Goal: Task Accomplishment & Management: Use online tool/utility

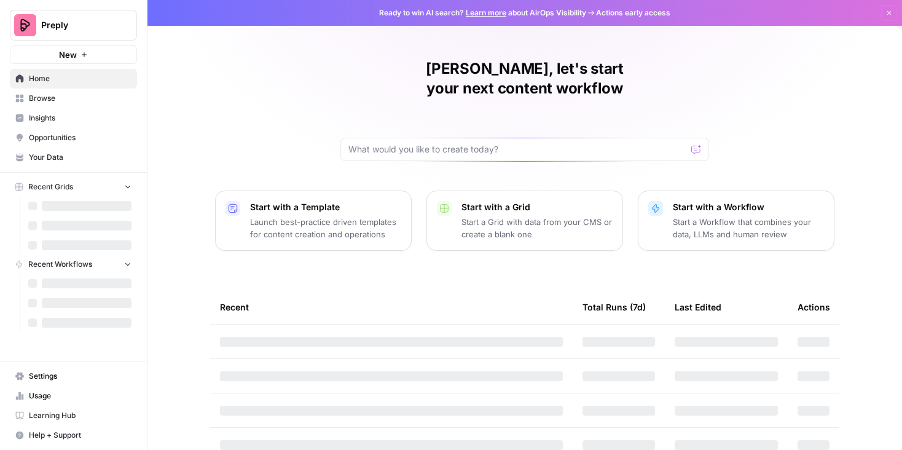
click at [52, 101] on span "Browse" at bounding box center [80, 98] width 103 height 11
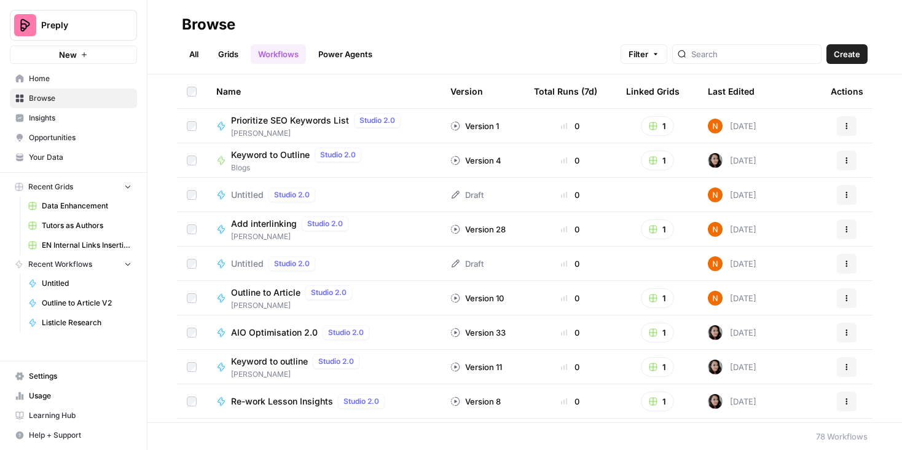
click at [227, 55] on link "Grids" at bounding box center [228, 54] width 35 height 20
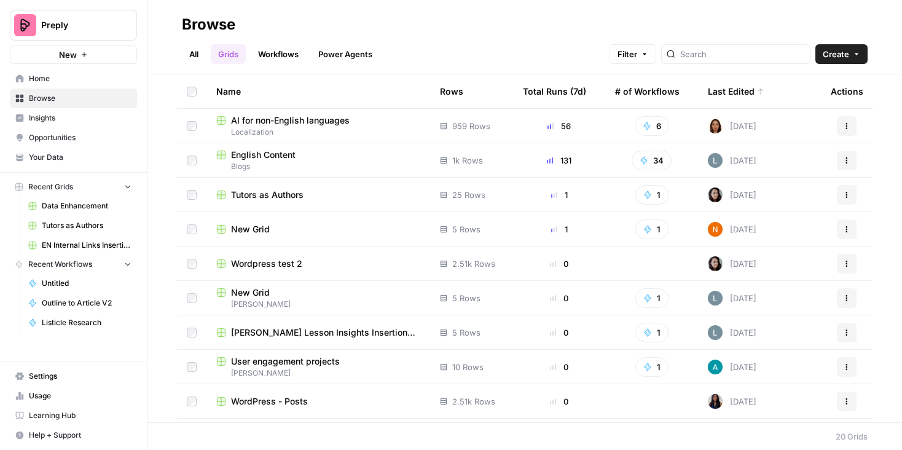
click at [256, 150] on span "English Content" at bounding box center [263, 155] width 64 height 12
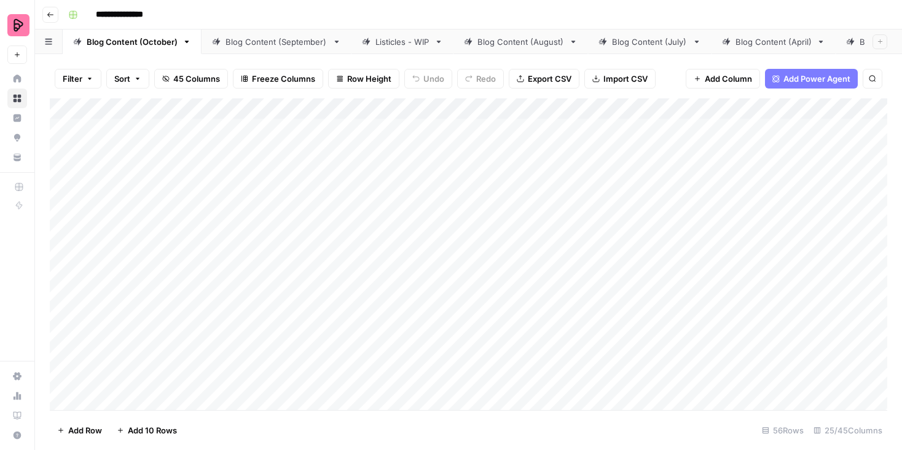
click at [739, 109] on div "Add Column" at bounding box center [468, 253] width 837 height 311
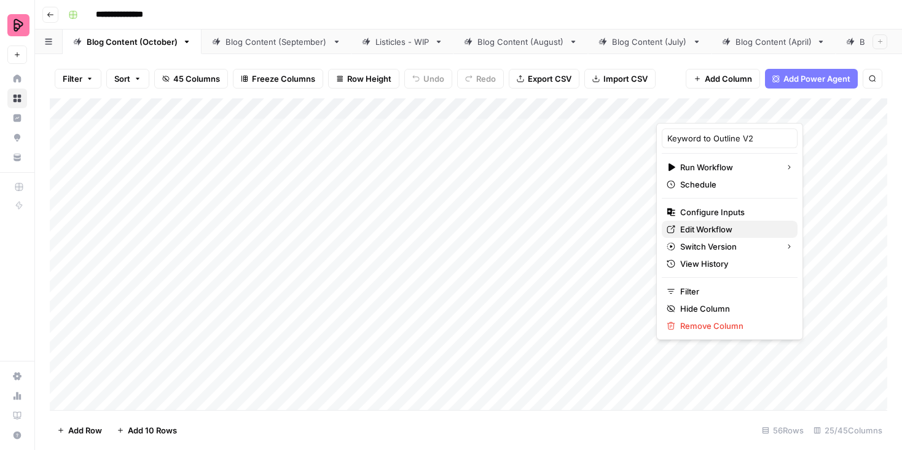
click at [697, 230] on span "Edit Workflow" at bounding box center [733, 229] width 107 height 12
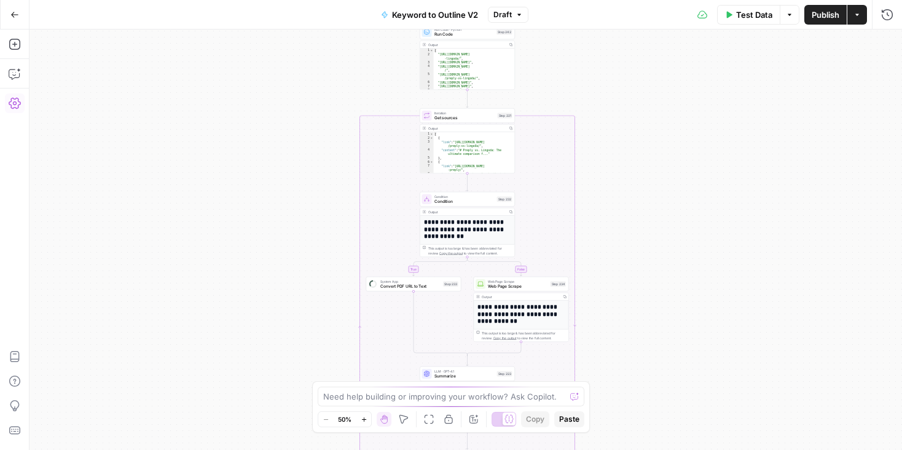
click at [14, 98] on icon "button" at bounding box center [15, 103] width 12 height 12
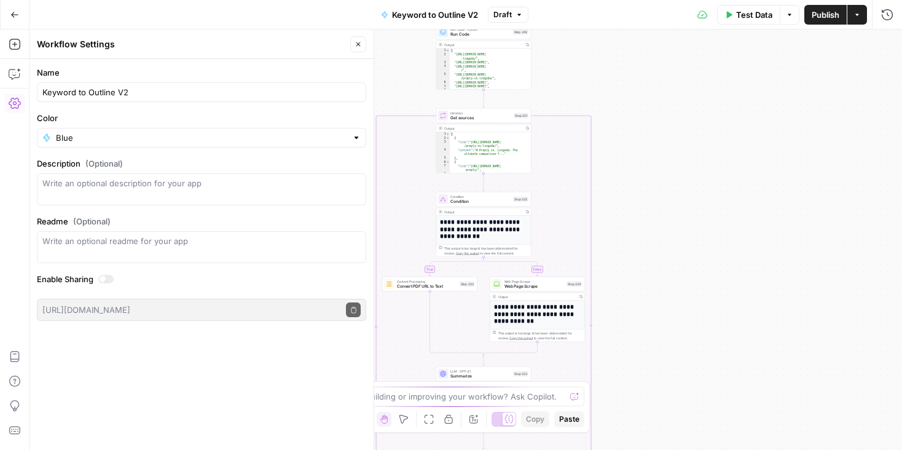
click at [858, 14] on icon "button" at bounding box center [857, 15] width 4 height 2
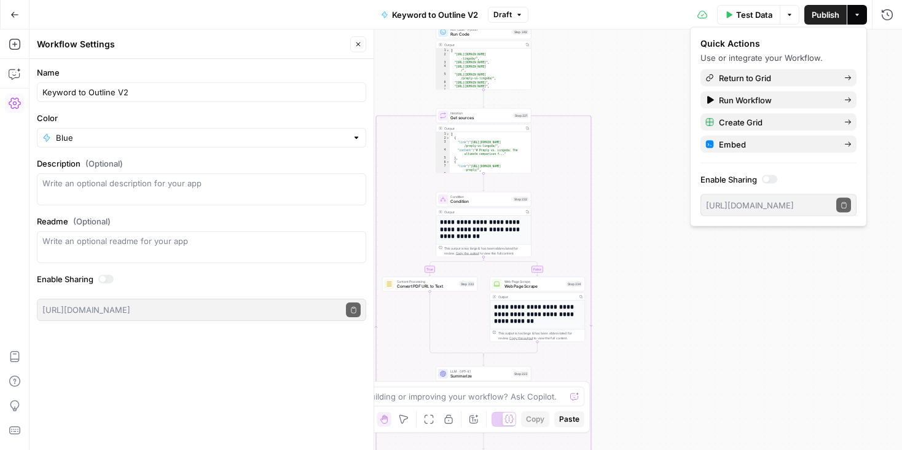
click at [693, 315] on div "true false true false Workflow Input Settings Inputs Google Search Perform Goog…" at bounding box center [465, 239] width 872 height 420
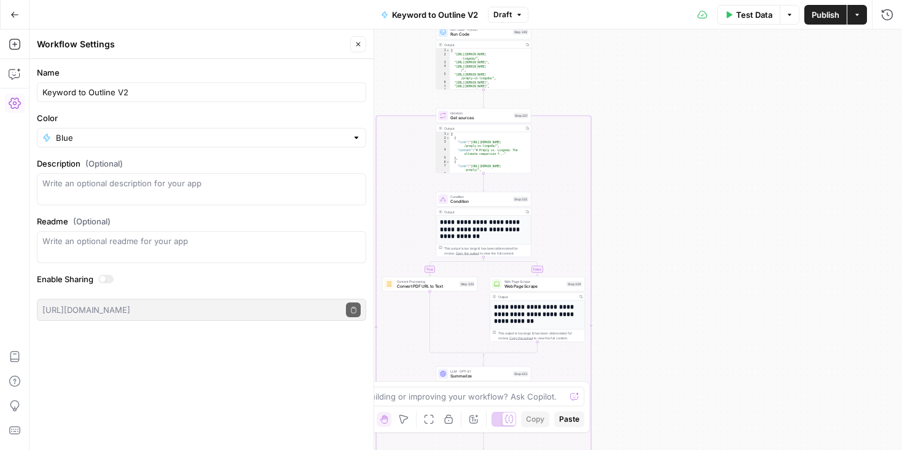
click at [359, 44] on icon "button" at bounding box center [358, 44] width 4 height 4
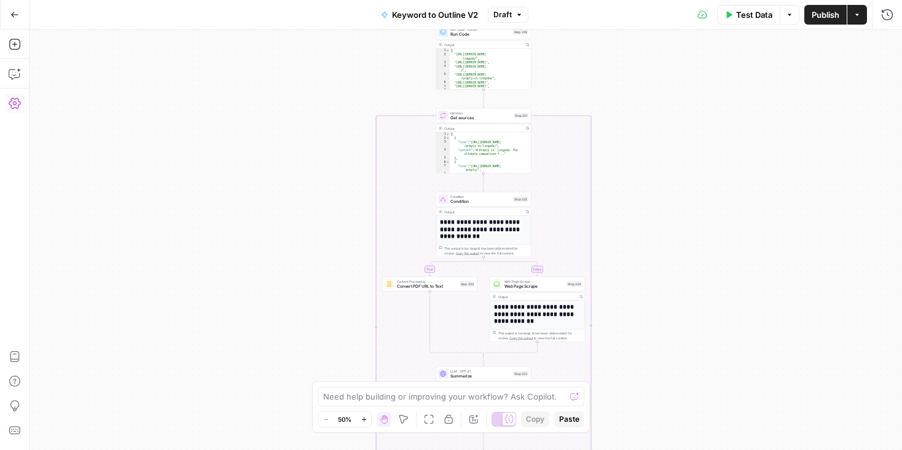
click at [16, 106] on icon "button" at bounding box center [15, 103] width 12 height 12
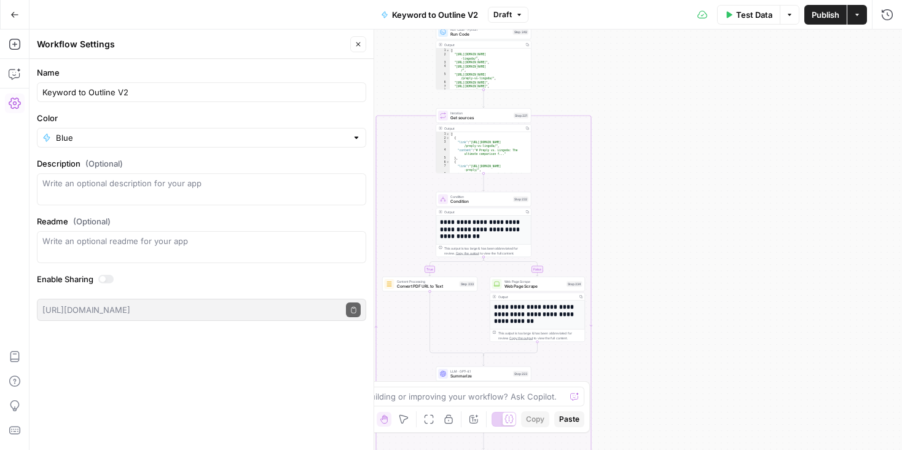
click at [703, 228] on div "true false true false Workflow Input Settings Inputs Google Search Perform Goog…" at bounding box center [465, 239] width 872 height 420
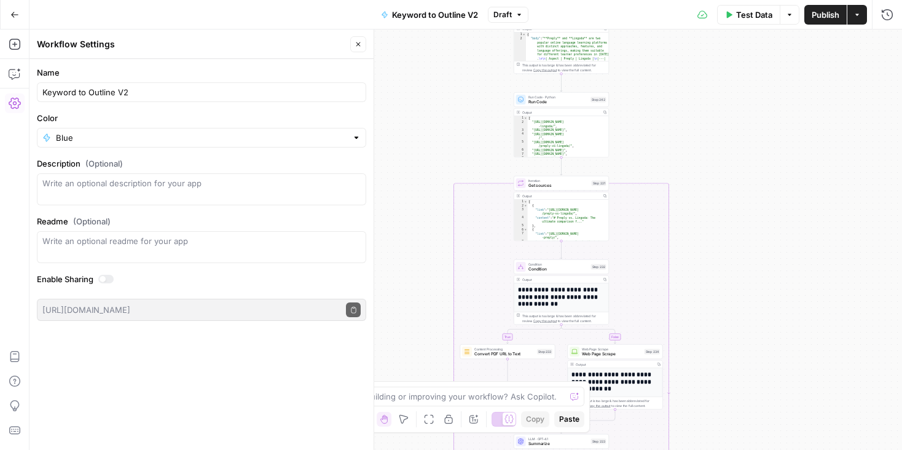
drag, startPoint x: 634, startPoint y: 86, endPoint x: 712, endPoint y: 86, distance: 78.0
click at [712, 86] on div "true false true false Workflow Input Settings Inputs Google Search Perform Goog…" at bounding box center [465, 239] width 872 height 420
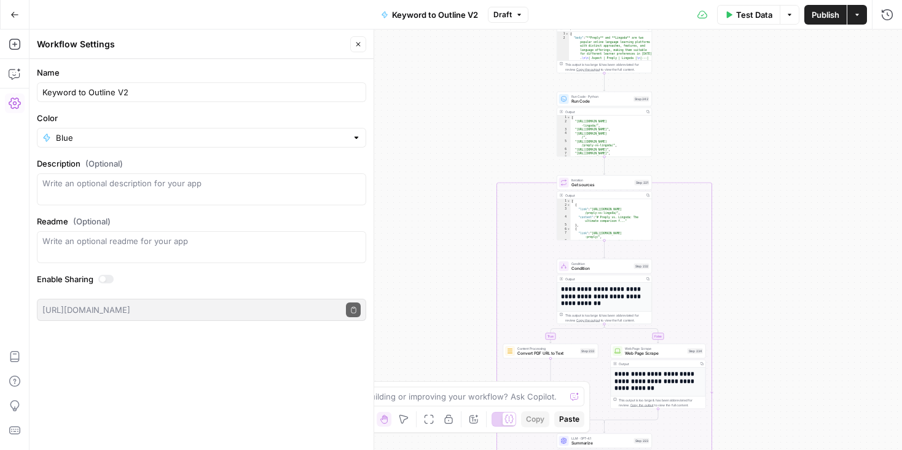
drag, startPoint x: 461, startPoint y: 104, endPoint x: 494, endPoint y: 98, distance: 33.0
click at [494, 98] on div "true false true false Workflow Input Settings Inputs Google Search Perform Goog…" at bounding box center [465, 239] width 872 height 420
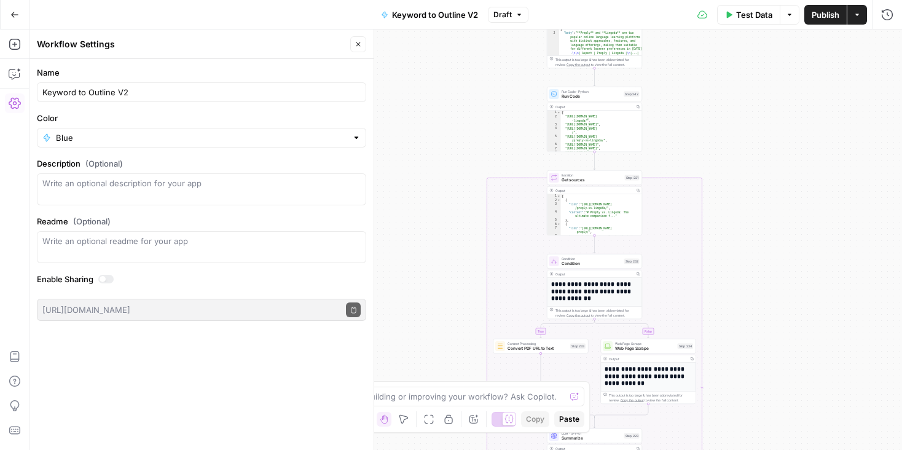
click at [600, 98] on span "Run Code" at bounding box center [591, 96] width 60 height 6
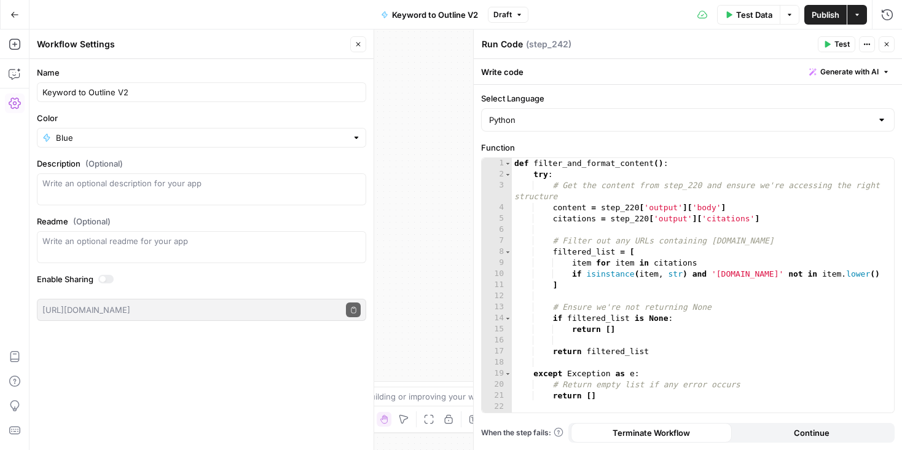
click at [888, 46] on icon "button" at bounding box center [885, 44] width 7 height 7
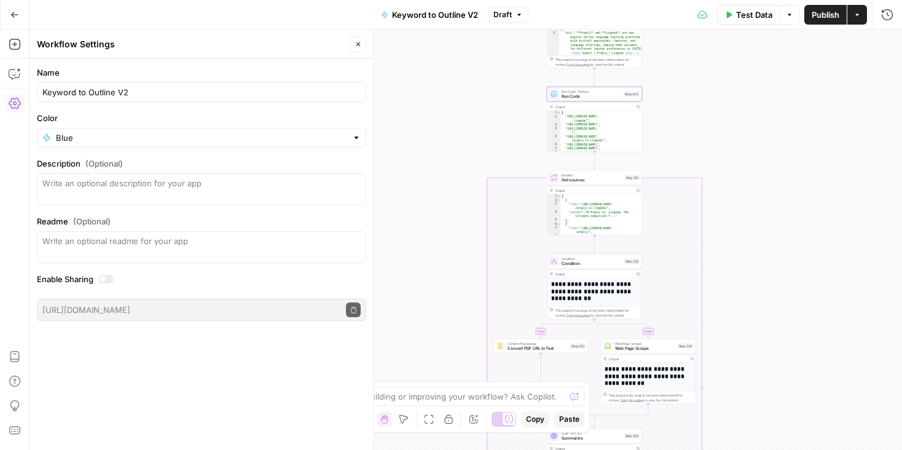
scroll to position [195, 0]
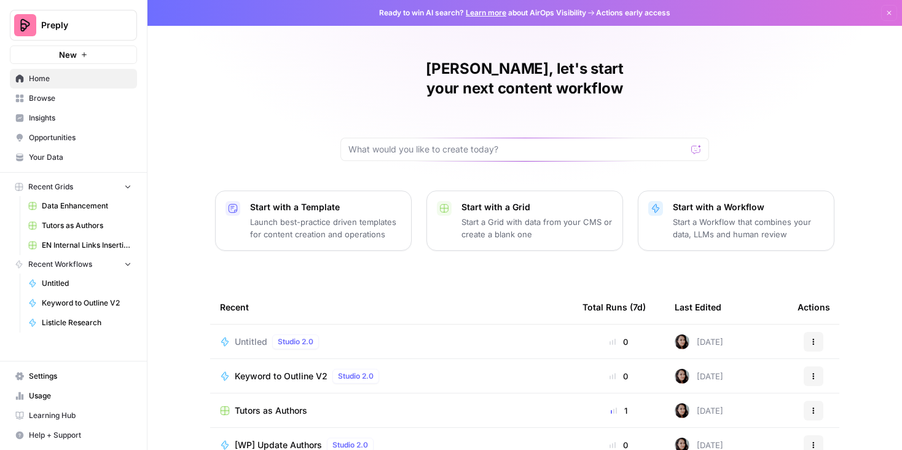
click at [71, 99] on span "Browse" at bounding box center [80, 98] width 103 height 11
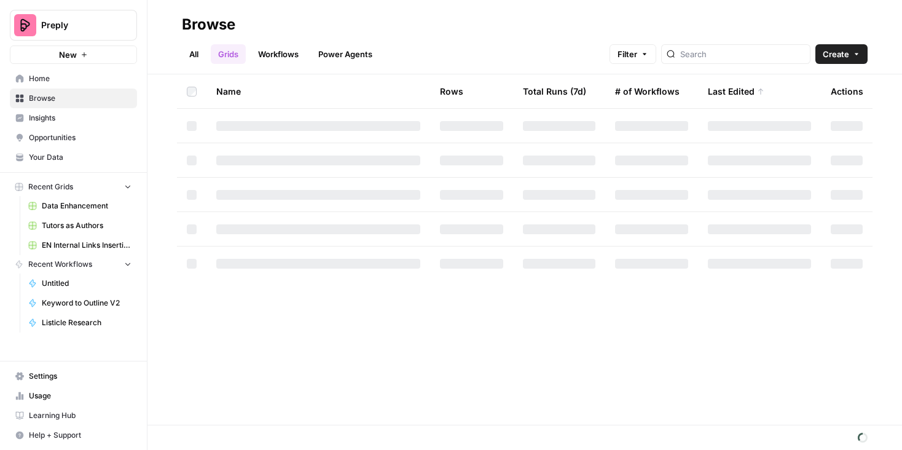
click at [290, 56] on link "Workflows" at bounding box center [278, 54] width 55 height 20
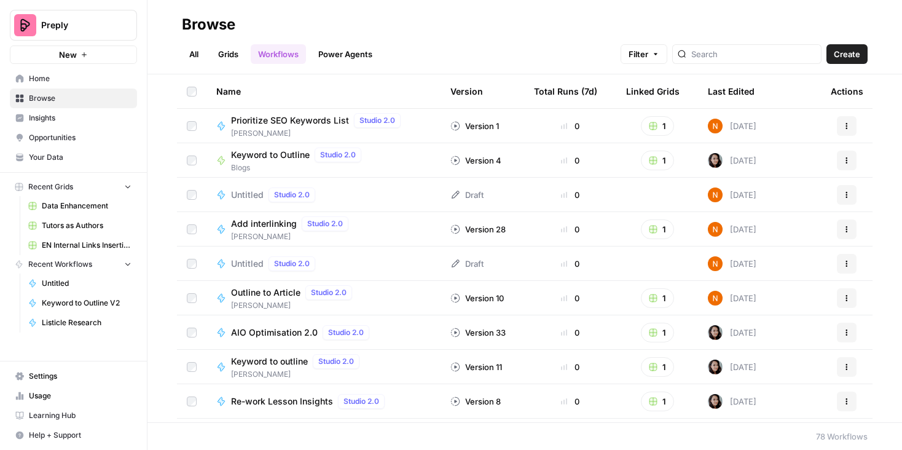
click at [238, 54] on link "Grids" at bounding box center [228, 54] width 35 height 20
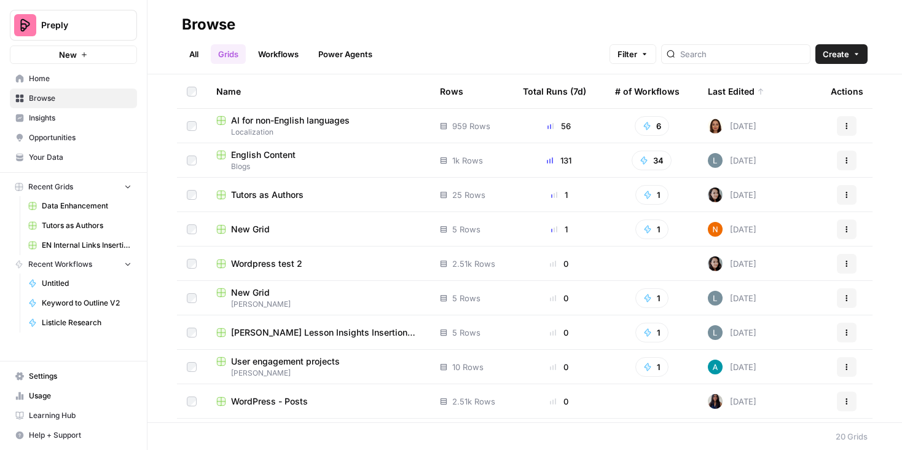
click at [281, 157] on span "English Content" at bounding box center [263, 155] width 64 height 12
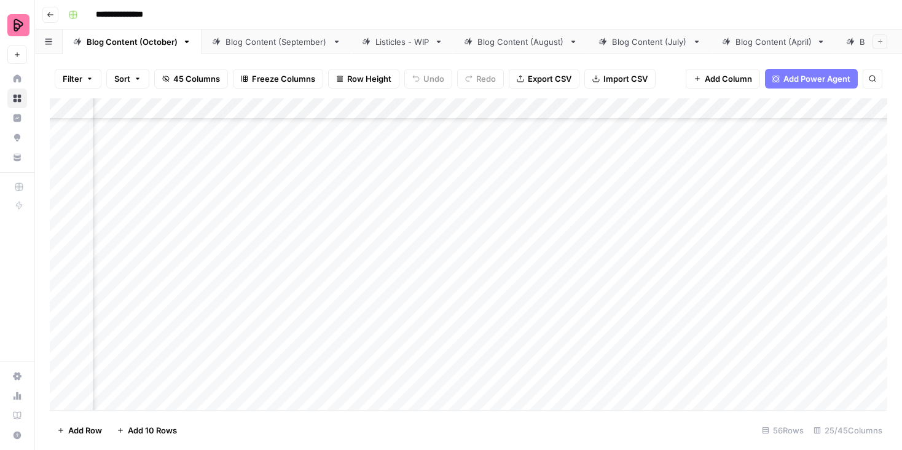
scroll to position [1283, 555]
click at [233, 40] on div "Blog Content (September)" at bounding box center [276, 42] width 102 height 12
click at [478, 42] on div "Blog Content (August)" at bounding box center [520, 42] width 87 height 12
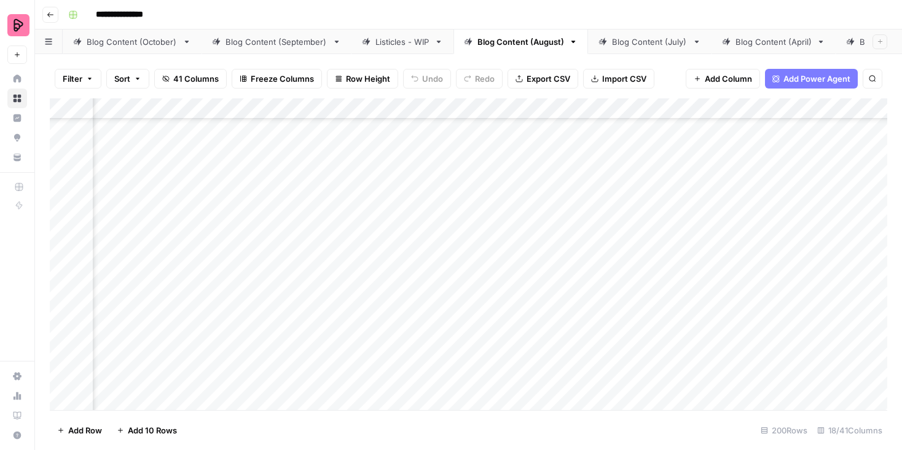
click at [626, 44] on div "Blog Content (July)" at bounding box center [650, 42] width 76 height 12
click at [749, 42] on div "Blog Content (April)" at bounding box center [773, 42] width 76 height 12
click at [761, 122] on div "Add Column" at bounding box center [468, 253] width 837 height 311
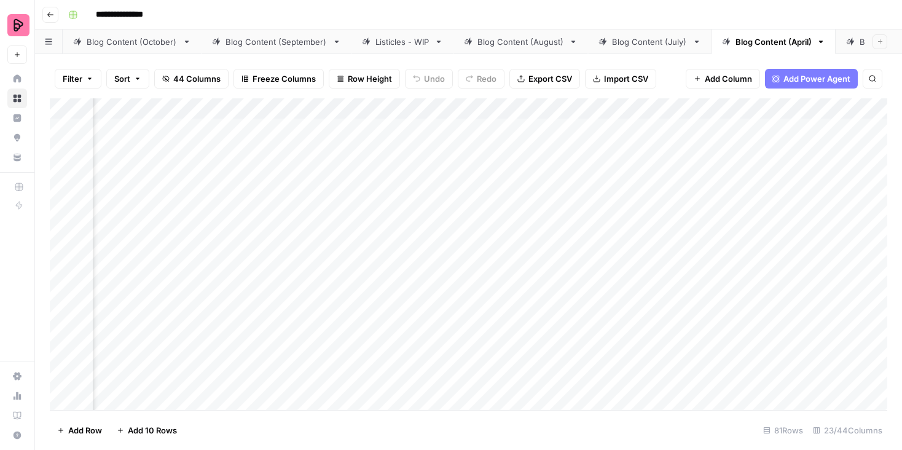
click at [755, 129] on div "Add Column" at bounding box center [468, 253] width 837 height 311
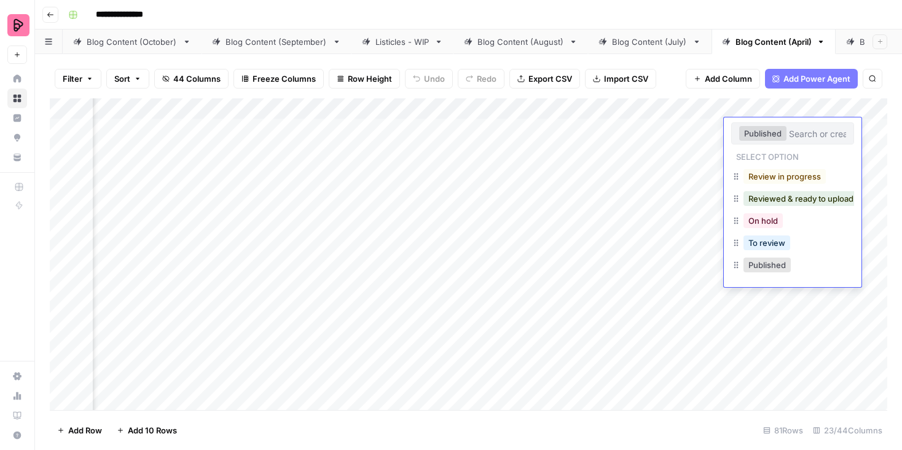
click at [763, 134] on button "Published" at bounding box center [762, 133] width 47 height 15
click at [773, 263] on button "Published" at bounding box center [766, 264] width 47 height 15
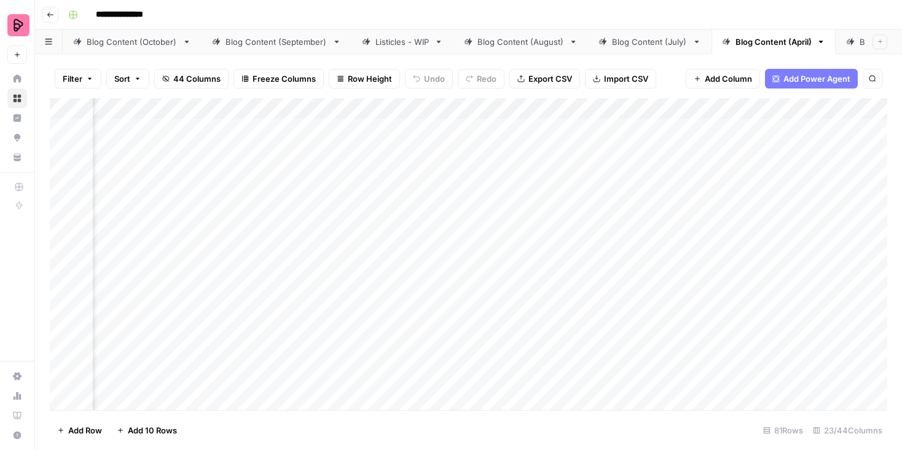
click at [824, 106] on div "Add Column" at bounding box center [468, 253] width 837 height 311
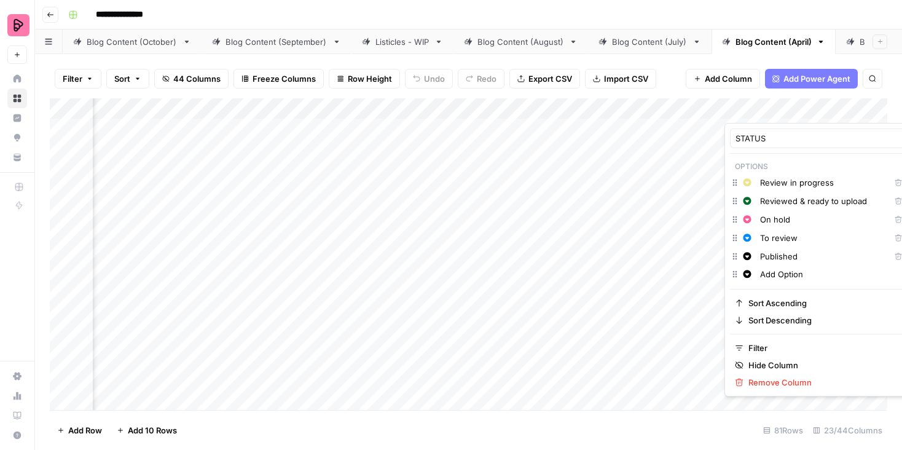
click at [734, 256] on icon "button" at bounding box center [735, 256] width 10 height 10
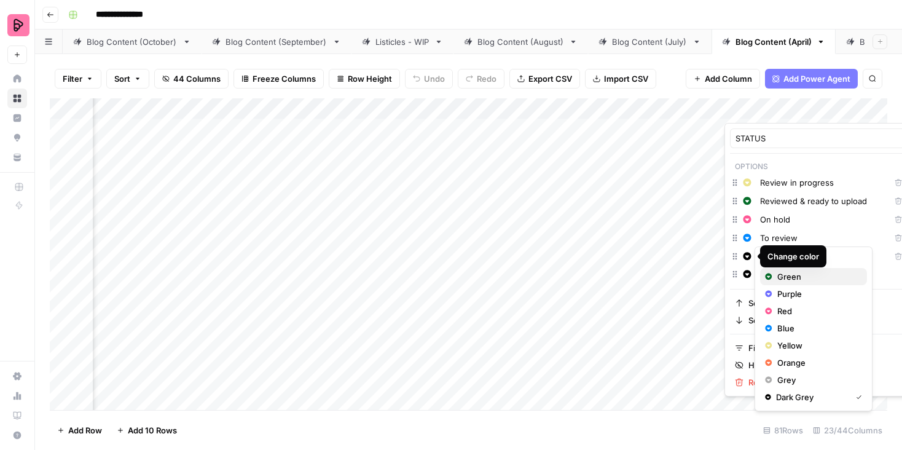
click at [778, 275] on span "Green" at bounding box center [817, 276] width 80 height 12
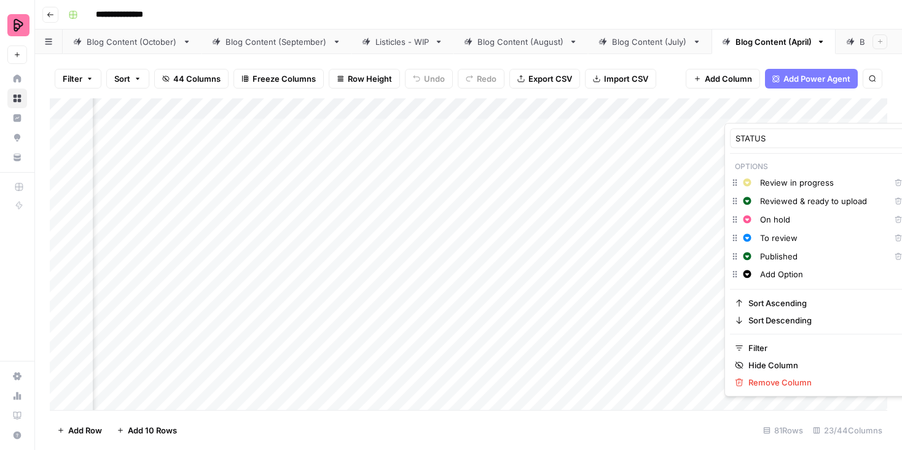
click at [713, 289] on div "Add Column" at bounding box center [468, 253] width 837 height 311
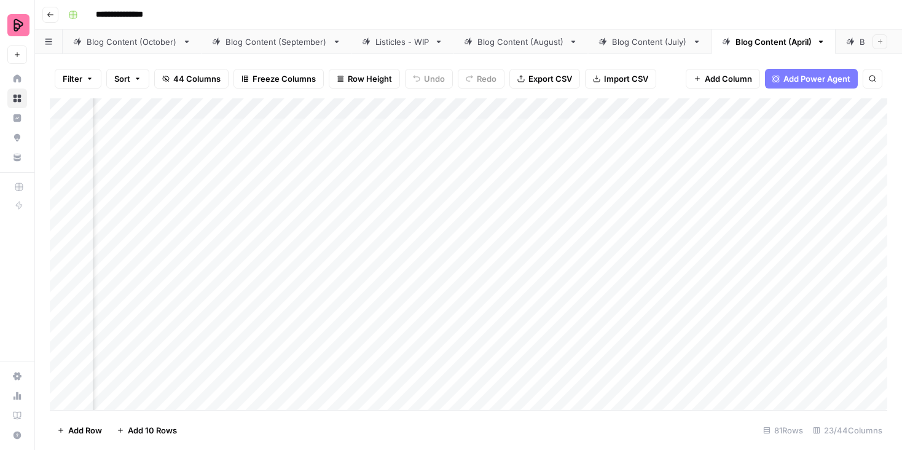
scroll to position [0, 642]
drag, startPoint x: 789, startPoint y: 108, endPoint x: 283, endPoint y: 112, distance: 506.0
click at [282, 111] on div "Add Column" at bounding box center [468, 253] width 837 height 311
drag, startPoint x: 753, startPoint y: 106, endPoint x: 572, endPoint y: 106, distance: 180.5
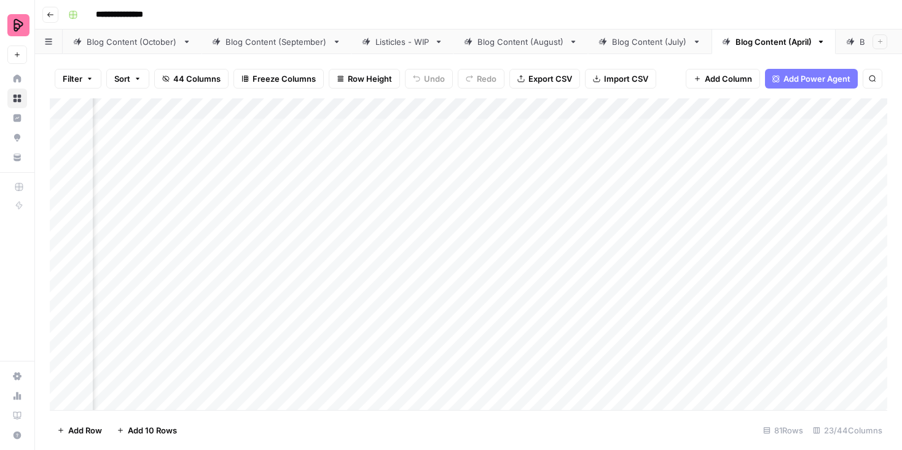
click at [572, 106] on div "Add Column" at bounding box center [468, 253] width 837 height 311
click at [868, 109] on div "Add Column" at bounding box center [468, 253] width 837 height 311
click at [542, 133] on div "Add Column" at bounding box center [468, 253] width 837 height 311
